Goal: Task Accomplishment & Management: Complete application form

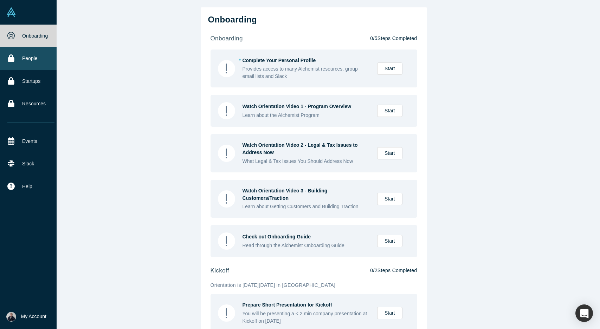
click at [29, 63] on link "People" at bounding box center [31, 58] width 62 height 22
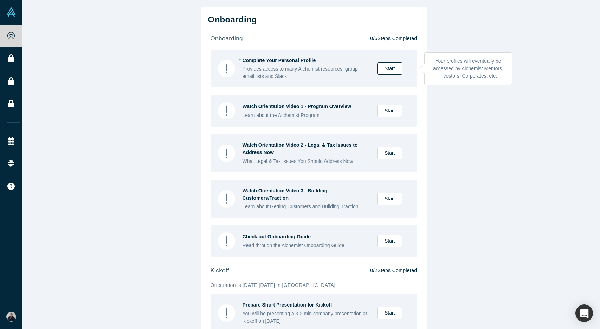
click at [384, 70] on link "Start" at bounding box center [389, 69] width 25 height 12
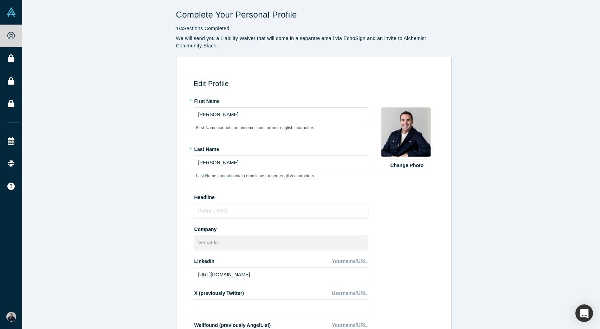
click at [228, 208] on input "text" at bounding box center [281, 211] width 175 height 15
click at [227, 209] on input "text" at bounding box center [281, 211] width 175 height 15
type input "Chief Business Officer"
click at [391, 209] on div "Change Photo Zoom Save Remove Upload New" at bounding box center [405, 271] width 61 height 352
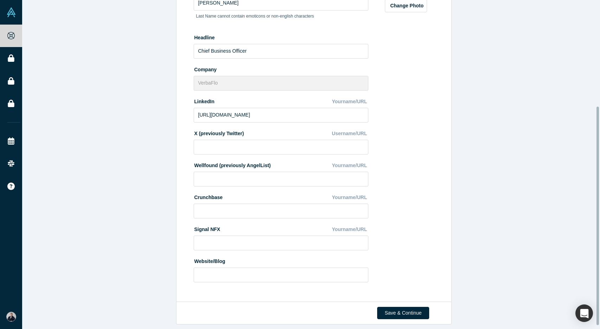
scroll to position [165, 0]
click at [400, 308] on button "Save & Continue" at bounding box center [403, 313] width 52 height 12
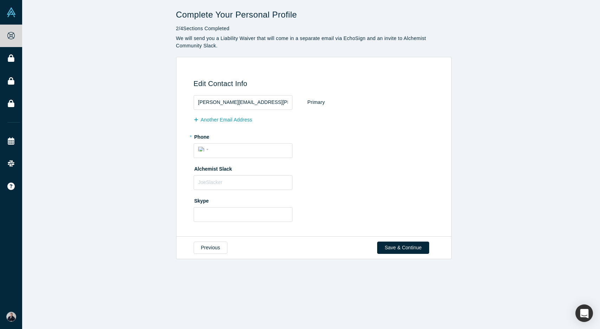
scroll to position [0, 0]
click at [238, 149] on input "tel" at bounding box center [249, 149] width 77 height 10
type input "(788) 003-8788"
click at [202, 150] on div "International [GEOGRAPHIC_DATA] [GEOGRAPHIC_DATA] [GEOGRAPHIC_DATA] [GEOGRAPHIC…" at bounding box center [204, 149] width 13 height 10
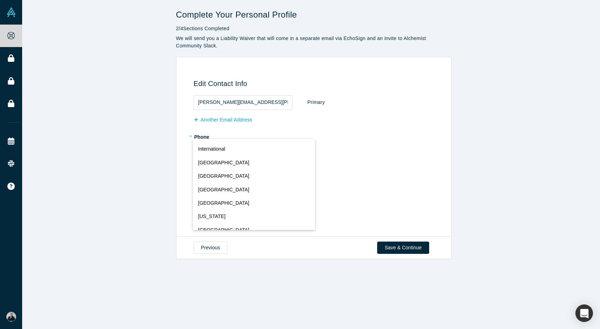
scroll to position [3106, 0]
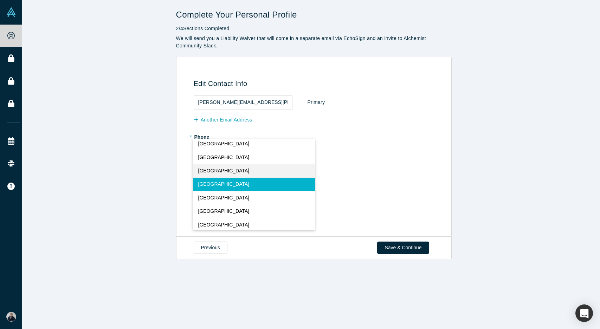
click at [214, 169] on span "[GEOGRAPHIC_DATA]" at bounding box center [223, 170] width 51 height 7
select select "GB"
type input "7880038788"
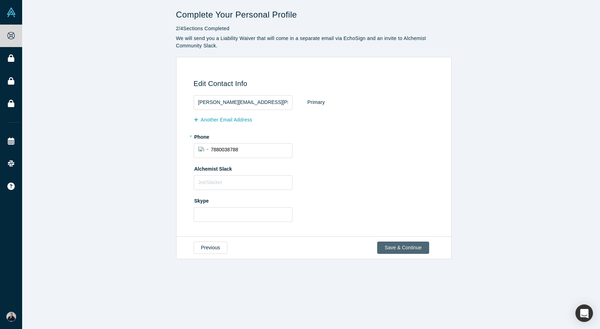
click at [408, 251] on button "Save & Continue" at bounding box center [403, 248] width 52 height 12
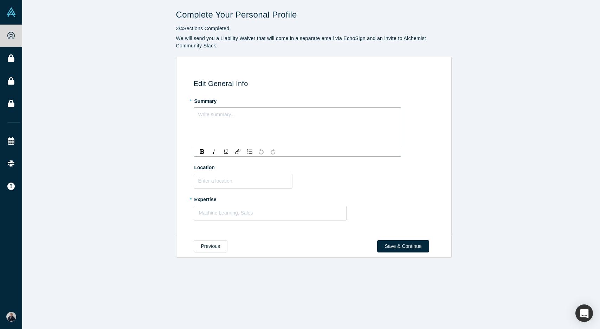
click at [228, 116] on div "rdw-editor" at bounding box center [297, 113] width 198 height 7
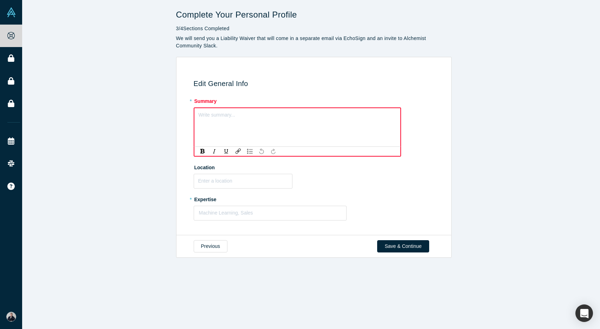
click at [221, 117] on div "rdw-editor" at bounding box center [297, 113] width 197 height 7
click at [220, 131] on div "Write summary..." at bounding box center [297, 131] width 207 height 49
drag, startPoint x: 221, startPoint y: 131, endPoint x: 208, endPoint y: 127, distance: 13.6
click at [208, 127] on div "Write summary..." at bounding box center [297, 131] width 207 height 49
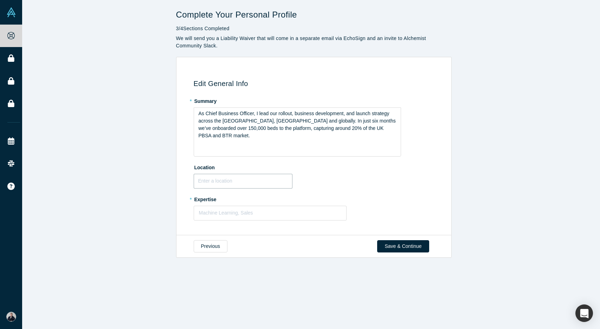
click at [209, 183] on input "text" at bounding box center [243, 181] width 99 height 15
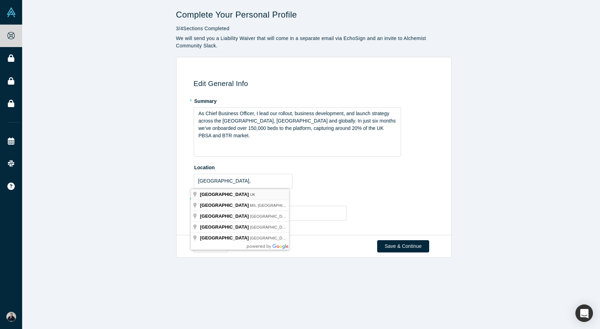
type input "[GEOGRAPHIC_DATA], [GEOGRAPHIC_DATA]"
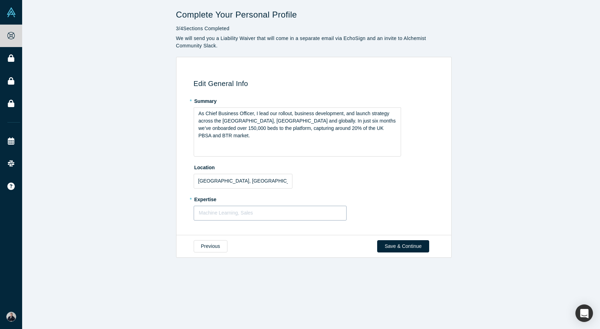
click at [219, 211] on div at bounding box center [270, 213] width 143 height 9
type input "Sales, Business Development, Partnerships"
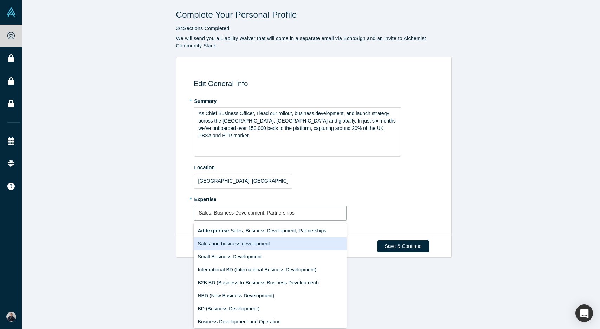
click at [249, 241] on div "Sales and business development" at bounding box center [270, 243] width 153 height 13
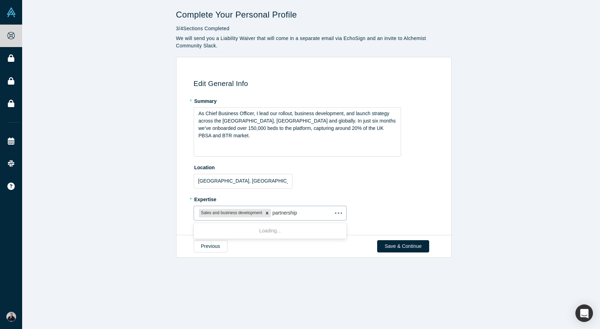
type input "partnerships"
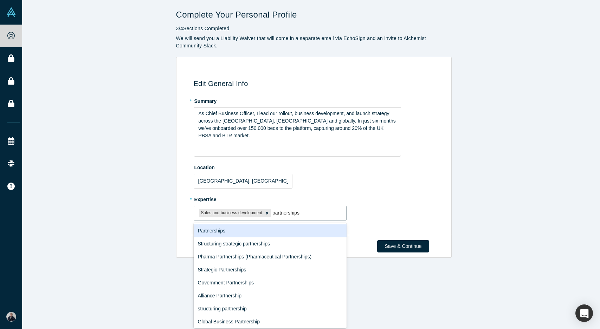
click at [245, 229] on div "Partnerships" at bounding box center [270, 230] width 153 height 13
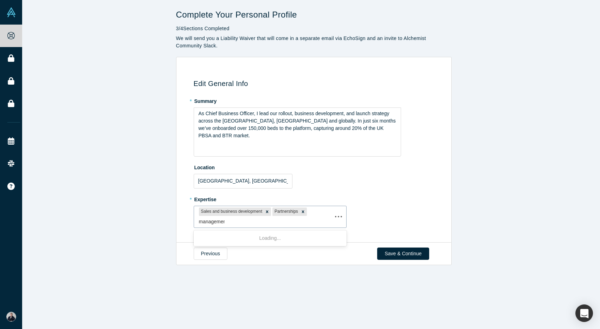
type input "management"
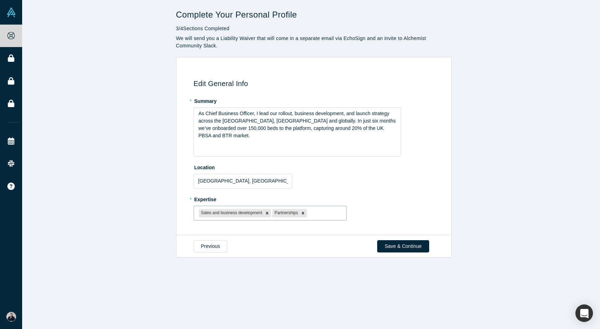
drag, startPoint x: 335, startPoint y: 212, endPoint x: 309, endPoint y: 213, distance: 26.0
click at [309, 213] on div at bounding box center [324, 213] width 33 height 9
type input "launch"
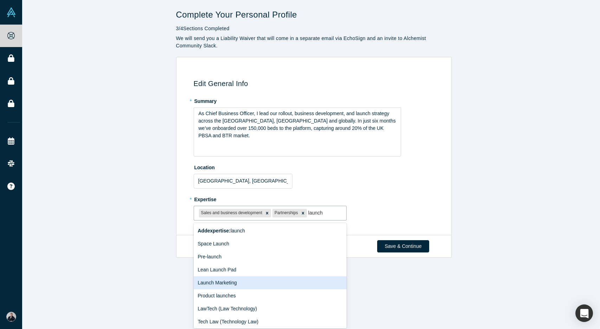
scroll to position [1, 0]
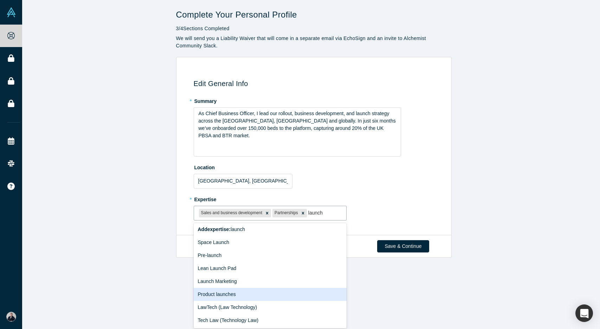
click at [232, 293] on div "Product launches" at bounding box center [270, 294] width 153 height 13
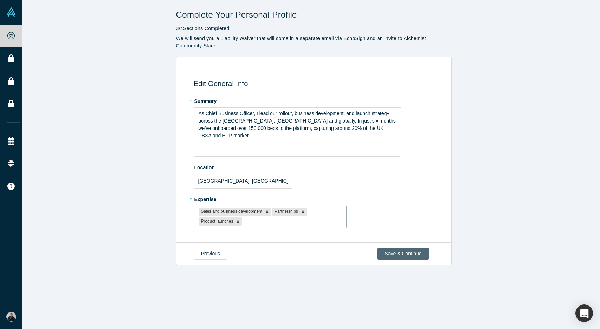
click at [400, 254] on button "Save & Continue" at bounding box center [403, 254] width 52 height 12
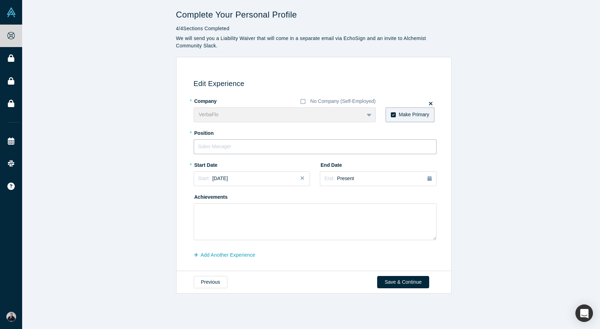
click at [217, 148] on input "text" at bounding box center [315, 146] width 243 height 15
type input "Chief Business Officer"
click at [276, 181] on div "Start: [DATE]" at bounding box center [251, 178] width 107 height 7
click at [198, 200] on div "2025" at bounding box center [232, 198] width 77 height 15
click at [195, 198] on button "Previous Year" at bounding box center [196, 198] width 7 height 7
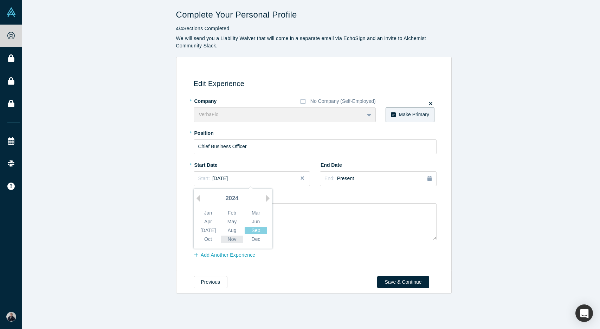
click at [231, 238] on div "Nov" at bounding box center [232, 239] width 22 height 7
click at [226, 222] on textarea at bounding box center [315, 221] width 243 height 37
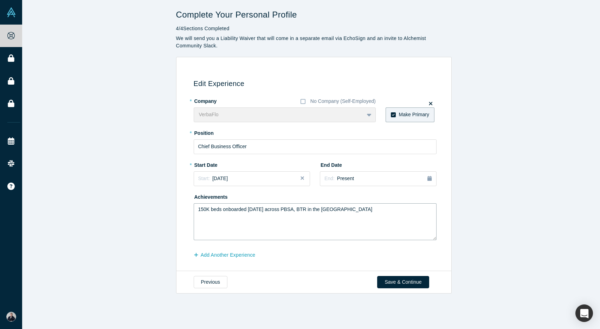
click at [309, 209] on textarea "150K beds onboarded [DATE] across PBSA, BTR in the [GEOGRAPHIC_DATA]" at bounding box center [315, 221] width 243 height 37
click at [369, 208] on textarea "150K beds onboarded [DATE] across PBSA, BTR and Co-living in the [GEOGRAPHIC_DA…" at bounding box center [315, 221] width 243 height 37
click at [252, 217] on textarea "150K beds onboarded [DATE] across PBSA, BTR and Co-living in the [GEOGRAPHIC_DA…" at bounding box center [315, 221] width 243 height 37
click at [355, 219] on textarea "150K beds onboarded [DATE] across PBSA, BTR and Co-living in the [GEOGRAPHIC_DA…" at bounding box center [315, 221] width 243 height 37
click at [418, 210] on textarea "150K beds onboarded [DATE] across PBSA, BTR and Co-living in the [GEOGRAPHIC_DA…" at bounding box center [315, 221] width 243 height 37
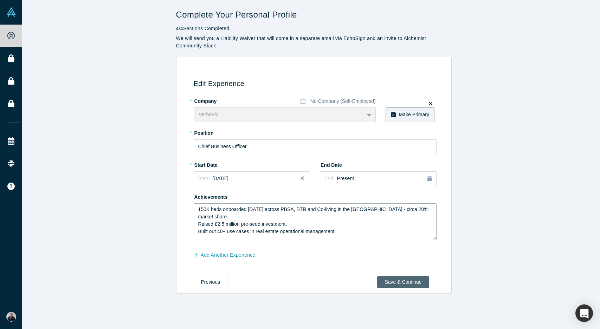
type textarea "150K beds onboarded [DATE] across PBSA, BTR and Co-living in the [GEOGRAPHIC_DA…"
click at [395, 283] on button "Save & Continue" at bounding box center [403, 282] width 52 height 12
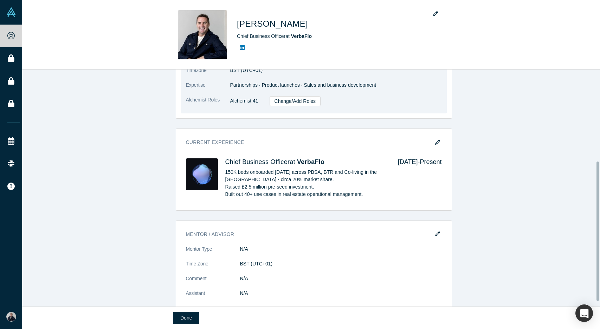
scroll to position [164, 0]
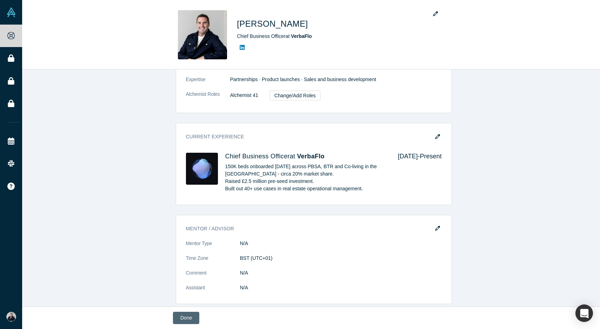
click at [179, 318] on button "Done" at bounding box center [186, 318] width 26 height 12
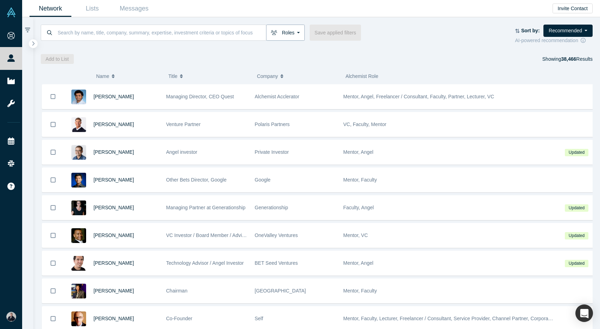
click at [291, 31] on button "Roles" at bounding box center [285, 33] width 39 height 16
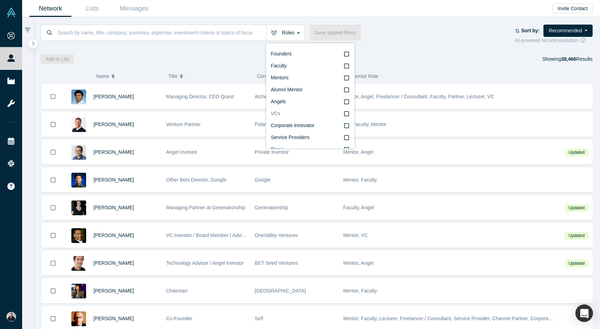
click at [344, 113] on icon at bounding box center [346, 114] width 5 height 6
click at [0, 0] on input "VCs" at bounding box center [0, 0] width 0 height 0
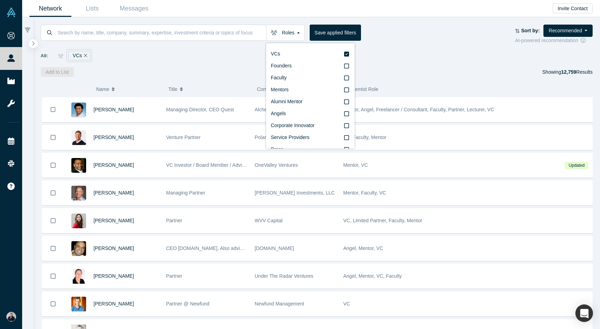
click at [47, 56] on div "All: VCs" at bounding box center [67, 55] width 52 height 13
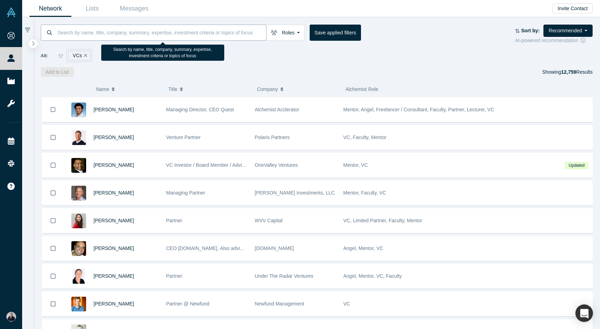
click at [238, 34] on input at bounding box center [161, 32] width 209 height 17
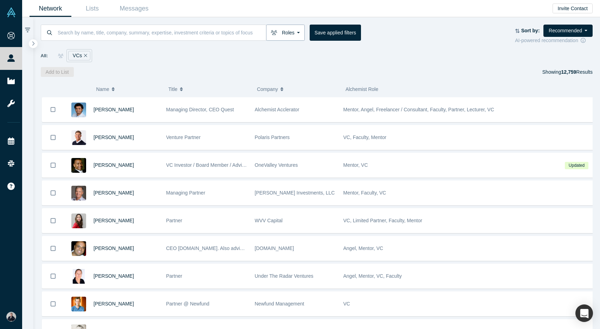
click at [293, 33] on button "Roles" at bounding box center [285, 33] width 39 height 16
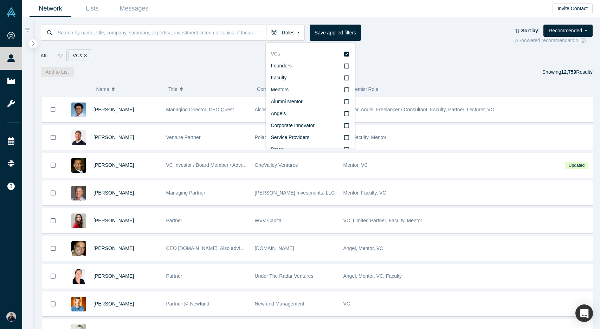
click at [301, 53] on label "VCs" at bounding box center [310, 54] width 79 height 12
click at [0, 0] on input "VCs" at bounding box center [0, 0] width 0 height 0
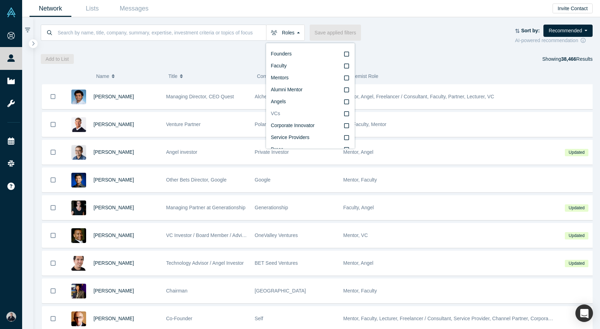
click at [276, 114] on span "VCs" at bounding box center [275, 114] width 9 height 6
click at [0, 0] on input "VCs" at bounding box center [0, 0] width 0 height 0
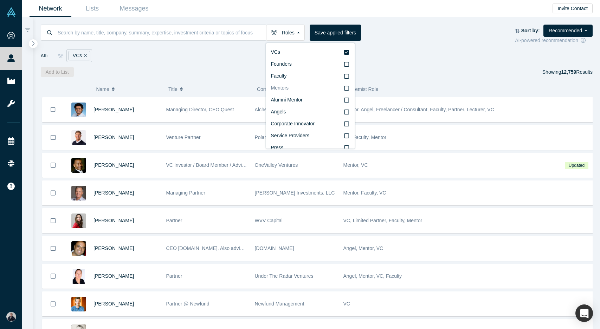
scroll to position [12, 0]
click at [201, 71] on div "Add to List Showing 12,759 Results" at bounding box center [317, 72] width 552 height 10
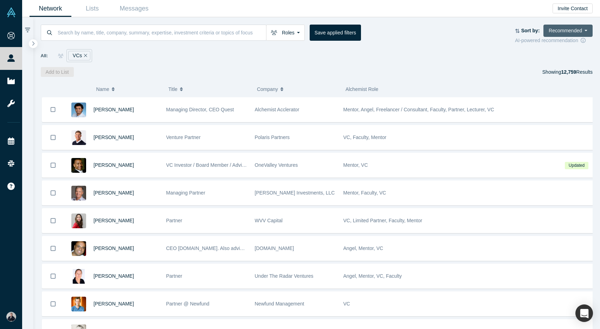
click at [567, 30] on button "Recommended" at bounding box center [567, 31] width 49 height 12
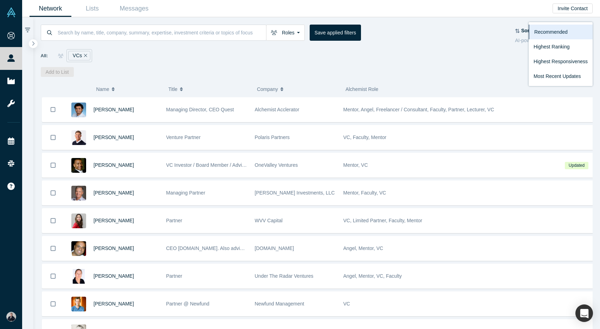
click at [459, 52] on div "All: VCs" at bounding box center [317, 55] width 552 height 13
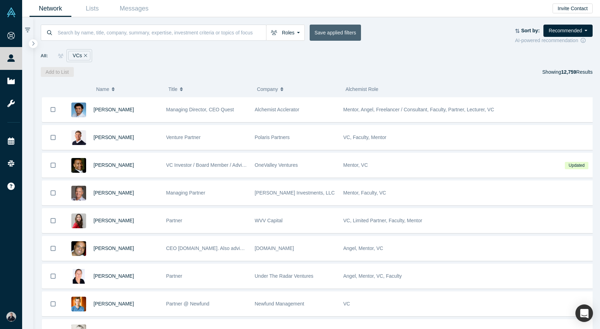
click at [316, 33] on button "Save applied filters" at bounding box center [334, 33] width 51 height 16
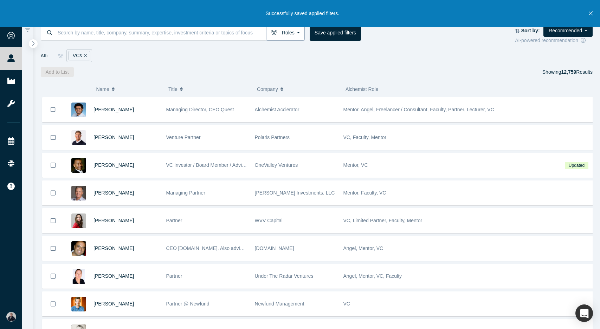
click at [271, 33] on icon "button" at bounding box center [274, 32] width 6 height 5
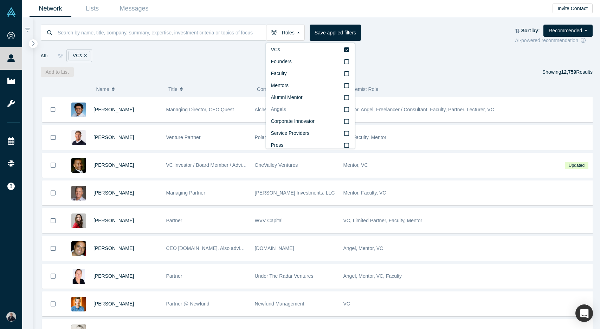
scroll to position [0, 0]
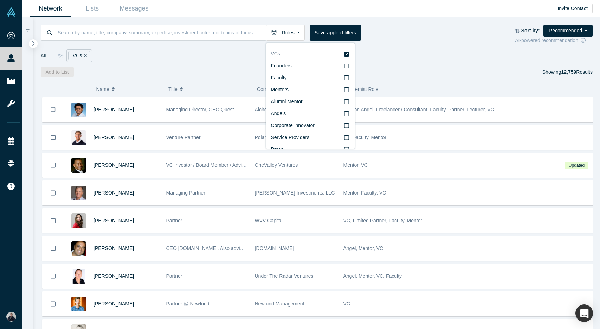
click at [275, 54] on span "VCs" at bounding box center [275, 54] width 9 height 6
click at [0, 0] on input "VCs" at bounding box center [0, 0] width 0 height 0
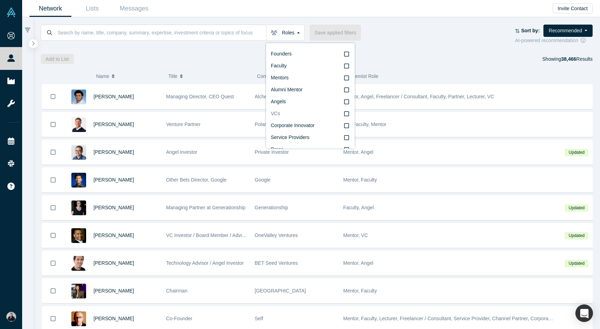
click at [275, 114] on span "VCs" at bounding box center [275, 114] width 9 height 6
click at [0, 0] on input "VCs" at bounding box center [0, 0] width 0 height 0
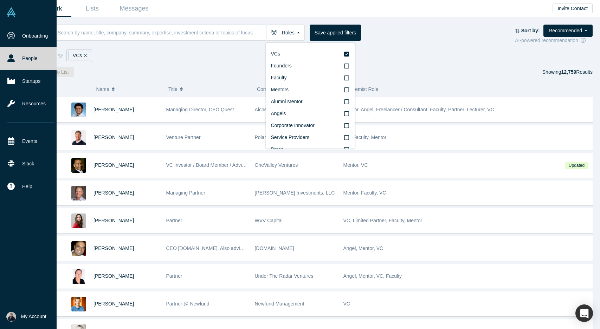
click at [27, 58] on link "People" at bounding box center [31, 58] width 62 height 22
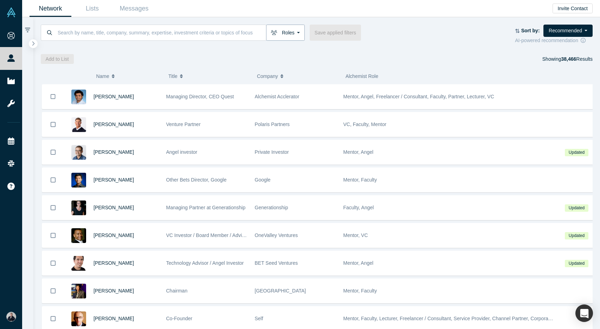
click at [297, 33] on button "Roles" at bounding box center [285, 33] width 39 height 16
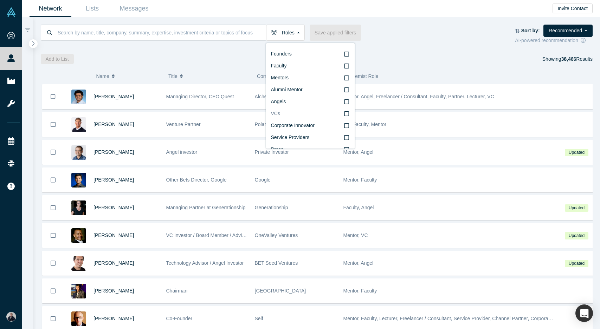
click at [288, 113] on label "VCs" at bounding box center [310, 114] width 79 height 12
click at [0, 0] on input "VCs" at bounding box center [0, 0] width 0 height 0
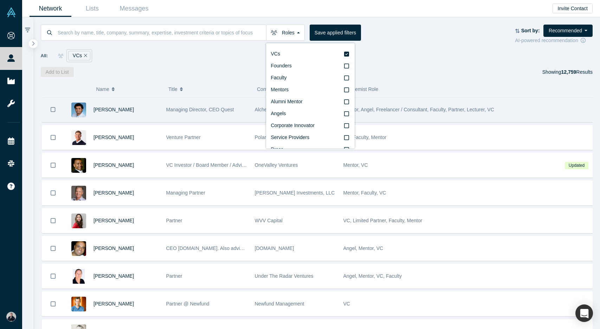
click at [53, 111] on icon "Bookmark" at bounding box center [53, 109] width 5 height 7
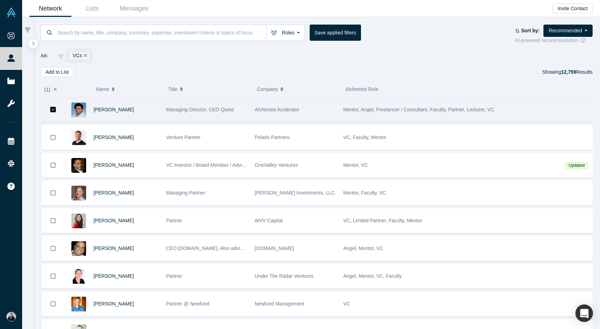
click at [54, 110] on icon "Bookmark" at bounding box center [53, 109] width 6 height 7
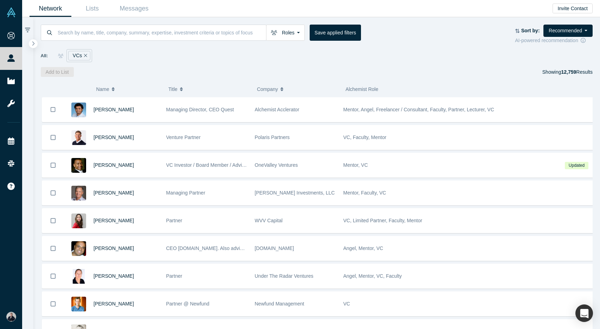
click at [281, 90] on icon "button" at bounding box center [281, 89] width 3 height 5
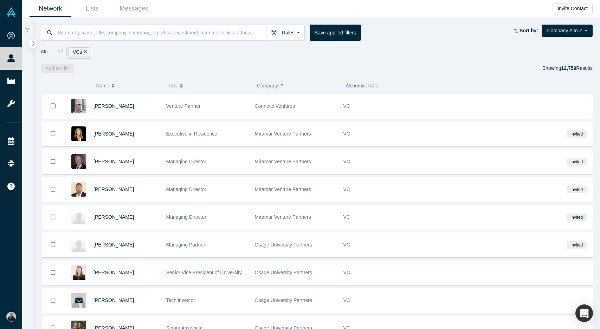
click at [281, 85] on icon "button" at bounding box center [281, 85] width 3 height 5
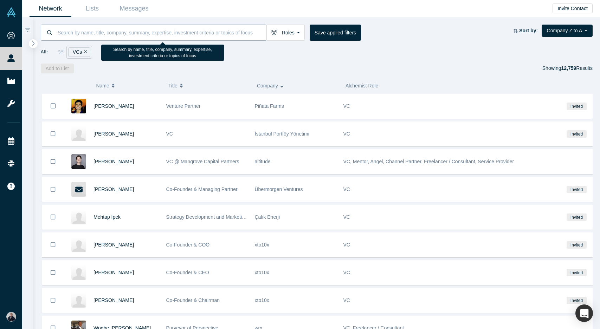
click at [153, 35] on input at bounding box center [161, 32] width 209 height 17
click at [156, 33] on input at bounding box center [161, 32] width 209 height 17
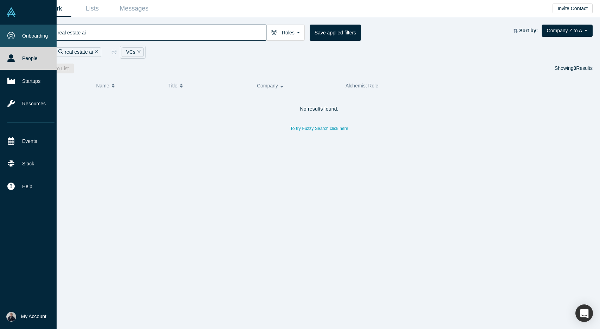
drag, startPoint x: 83, startPoint y: 32, endPoint x: 22, endPoint y: 32, distance: 60.8
click at [22, 32] on div "Onboarding People Startups Resources Events Slack Help Contact Us GDPR My Accou…" at bounding box center [300, 164] width 600 height 329
type input "ai"
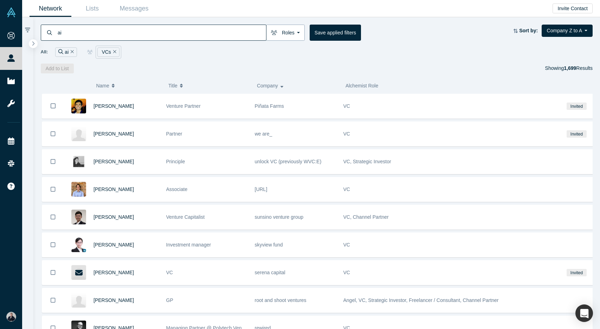
click at [293, 31] on button "Roles" at bounding box center [285, 33] width 39 height 16
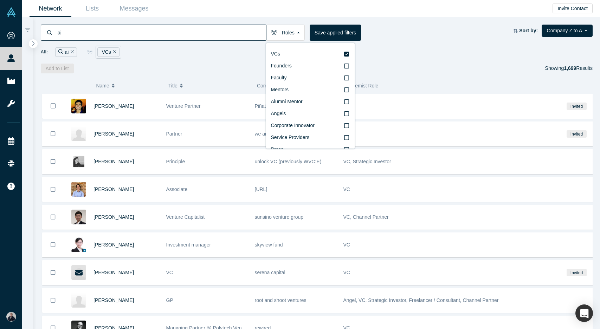
click at [384, 37] on div "ai Roles VCs Founders Faculty Mentors Alumni Mentor Angels Corporate Innovator …" at bounding box center [277, 33] width 472 height 16
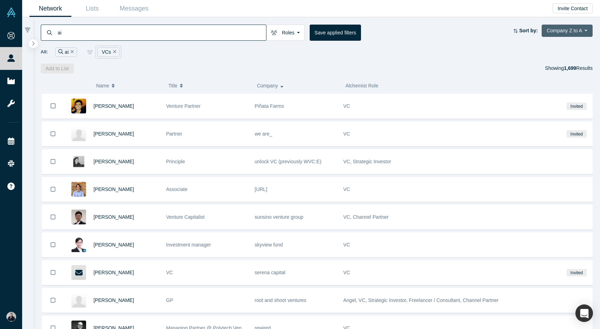
click at [575, 31] on button "Company Z to A" at bounding box center [566, 31] width 51 height 12
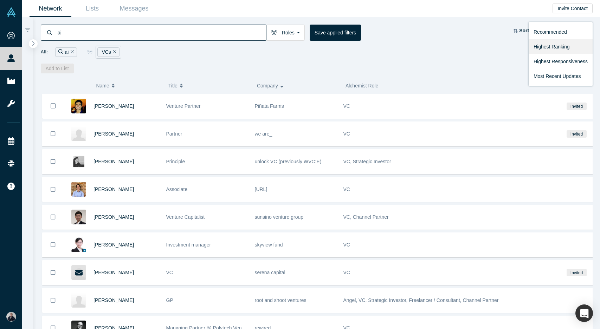
click at [562, 47] on link "Highest Ranking" at bounding box center [560, 46] width 64 height 15
